Goal: Transaction & Acquisition: Purchase product/service

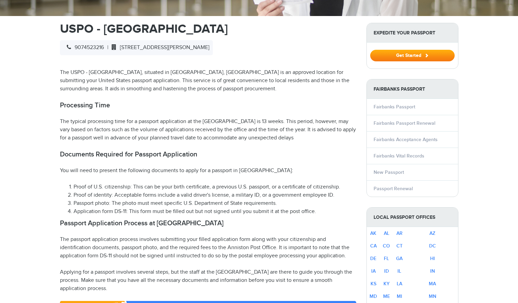
scroll to position [194, 0]
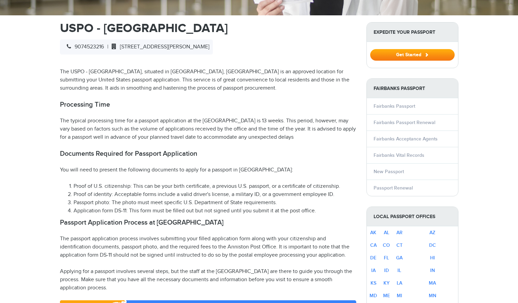
select select "**********"
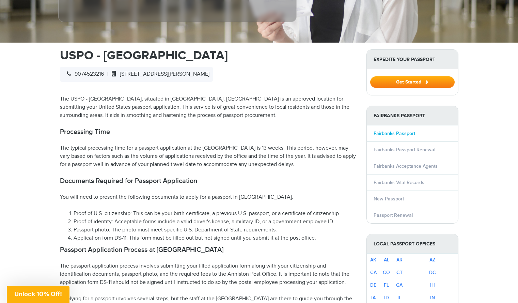
click at [408, 130] on link "Fairbanks Passport" at bounding box center [395, 133] width 42 height 6
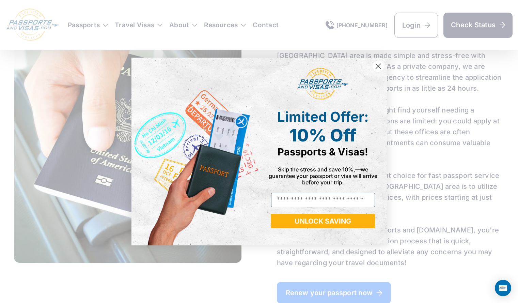
scroll to position [491, 0]
click at [382, 62] on icon "Close dialog" at bounding box center [378, 66] width 12 height 12
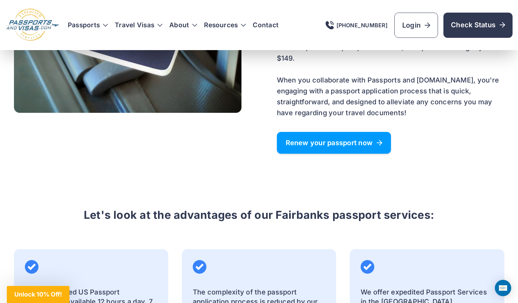
scroll to position [641, 0]
click at [355, 139] on span "Renew your passport now" at bounding box center [334, 142] width 97 height 7
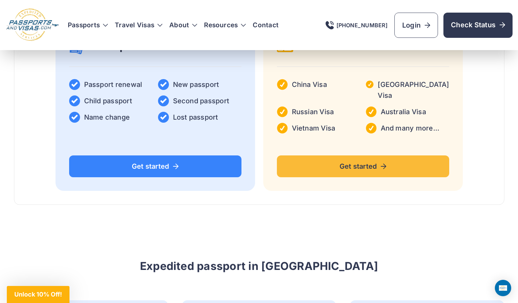
scroll to position [1217, 0]
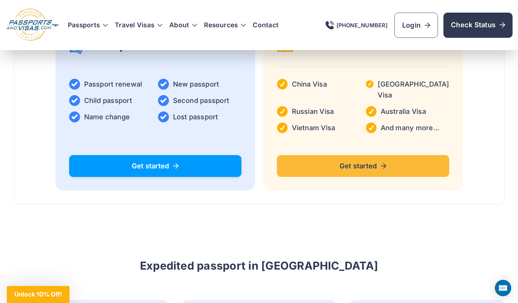
click at [189, 155] on link "Get started" at bounding box center [155, 166] width 172 height 22
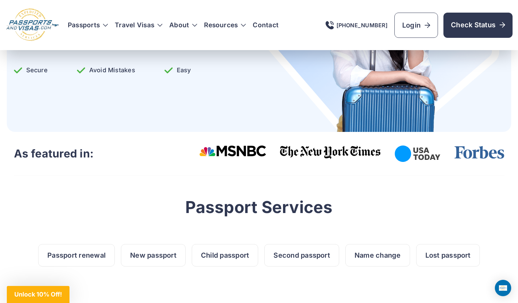
scroll to position [147, 0]
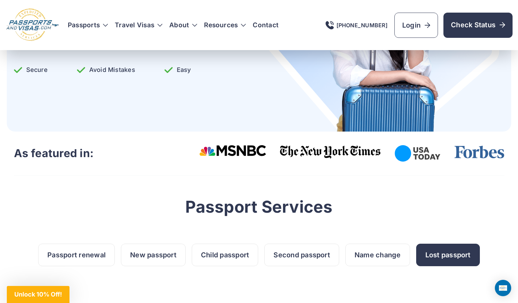
click at [431, 253] on link "Lost passport" at bounding box center [448, 255] width 64 height 22
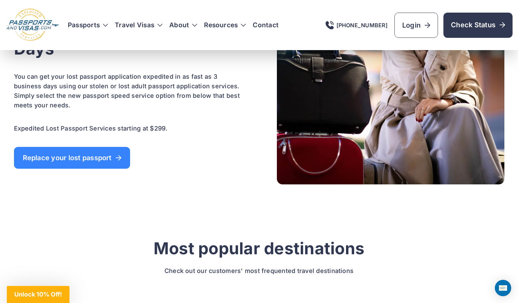
scroll to position [1946, 0]
